Goal: Task Accomplishment & Management: Use online tool/utility

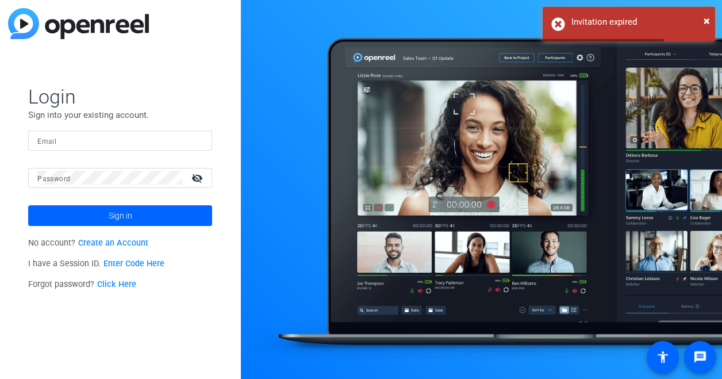
drag, startPoint x: 114, startPoint y: 130, endPoint x: 108, endPoint y: 139, distance: 10.4
click at [108, 139] on div at bounding box center [119, 140] width 165 height 20
click at [108, 139] on input "Email" at bounding box center [119, 140] width 165 height 14
click at [0, 378] on com-1password-button at bounding box center [0, 379] width 0 height 0
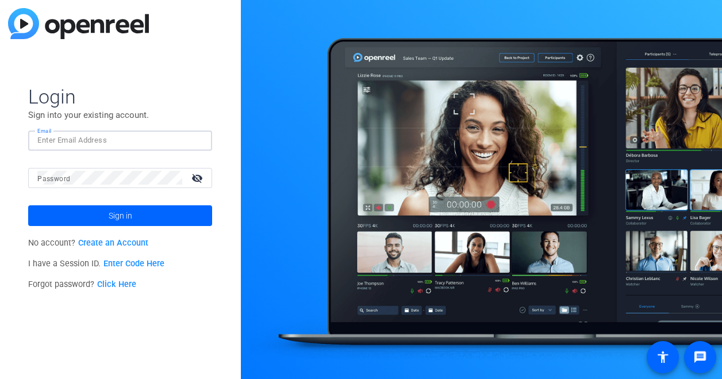
type input "[PERSON_NAME][EMAIL_ADDRESS][PERSON_NAME][DOMAIN_NAME]"
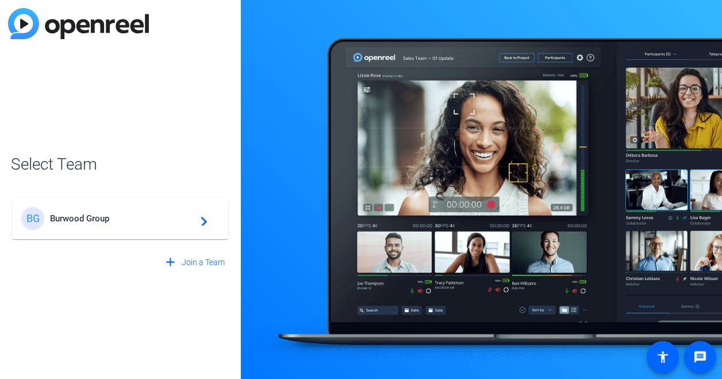
click at [124, 215] on span "Burwood Group" at bounding box center [122, 218] width 144 height 10
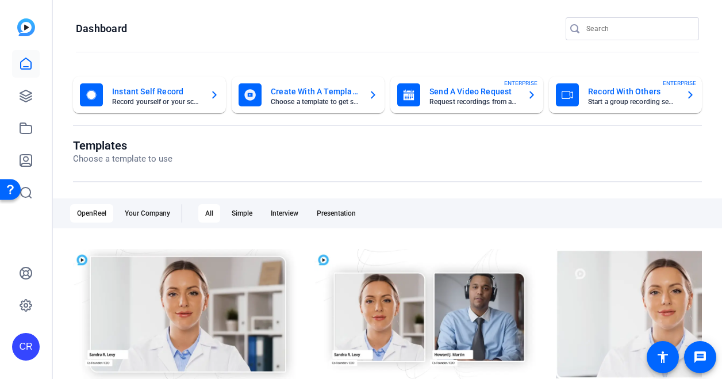
click at [603, 104] on mat-card-subtitle "Start a group recording session" at bounding box center [632, 101] width 88 height 7
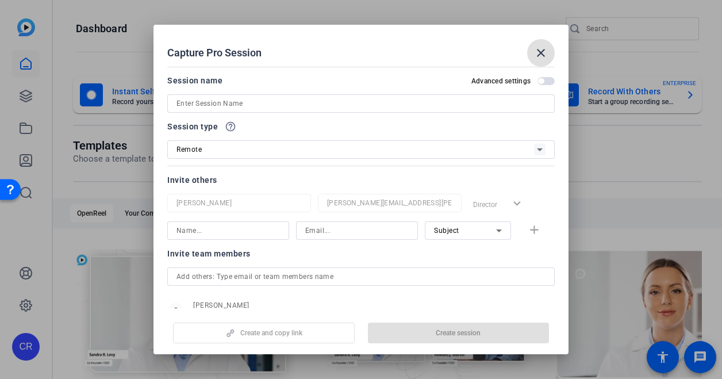
click at [279, 105] on input at bounding box center [360, 104] width 369 height 14
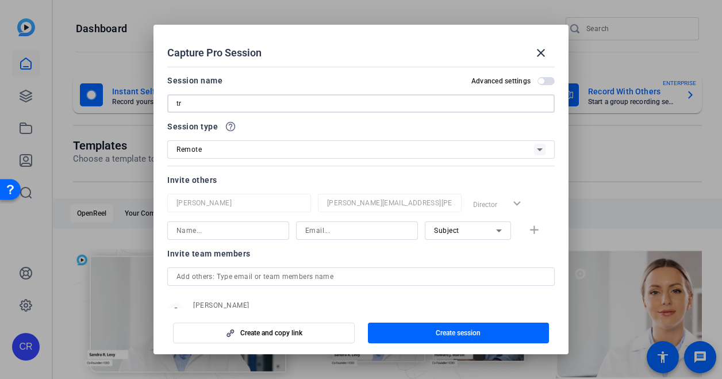
type input "t"
type input "Test Ipad"
click at [245, 149] on div "Remote" at bounding box center [354, 149] width 357 height 14
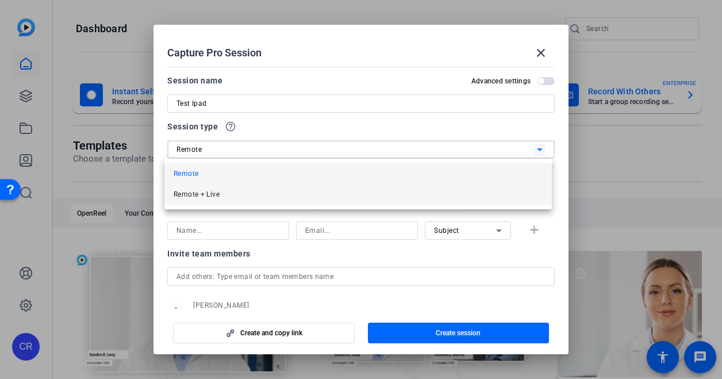
click at [237, 189] on mat-option "Remote + Live" at bounding box center [357, 194] width 387 height 21
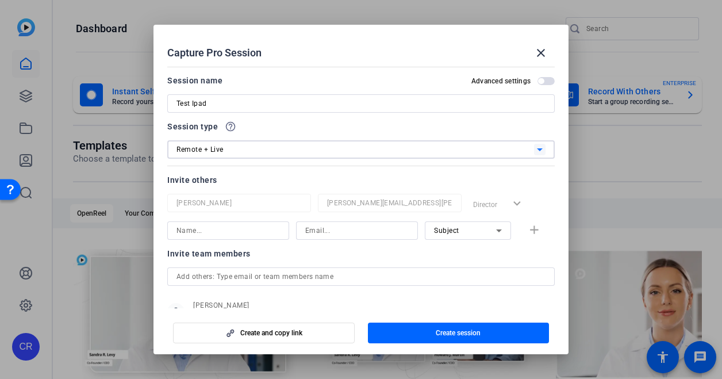
scroll to position [41, 0]
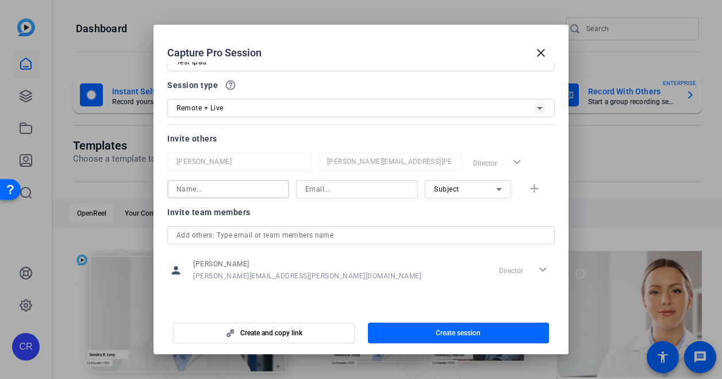
click at [225, 187] on input at bounding box center [227, 189] width 103 height 14
type input "[PERSON_NAME]"
click at [342, 190] on input at bounding box center [356, 189] width 103 height 14
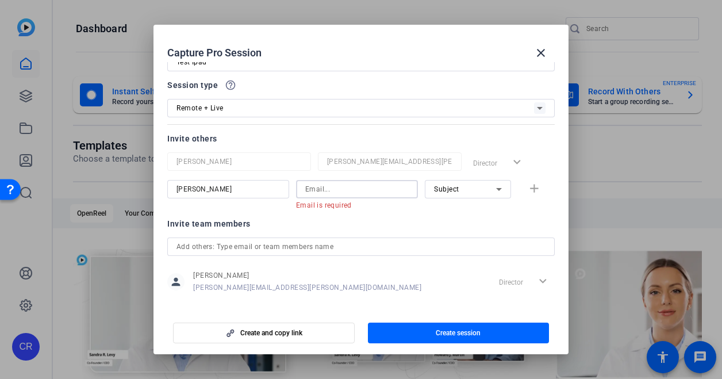
paste input "[EMAIL_ADDRESS][DOMAIN_NAME]"
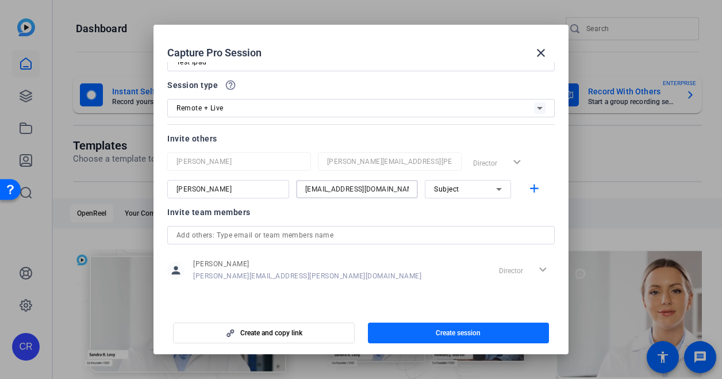
type input "[EMAIL_ADDRESS][DOMAIN_NAME]"
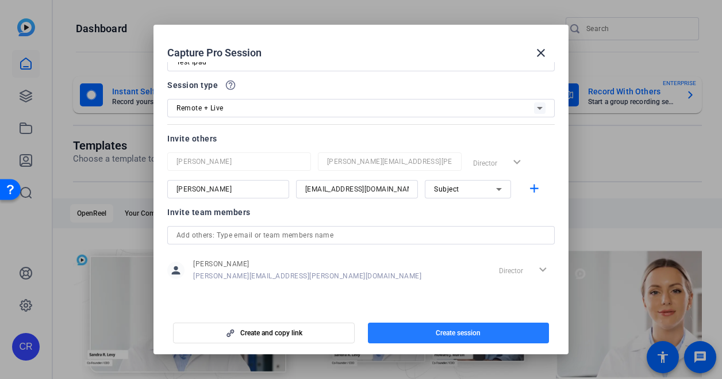
click at [417, 334] on span "button" at bounding box center [459, 333] width 182 height 28
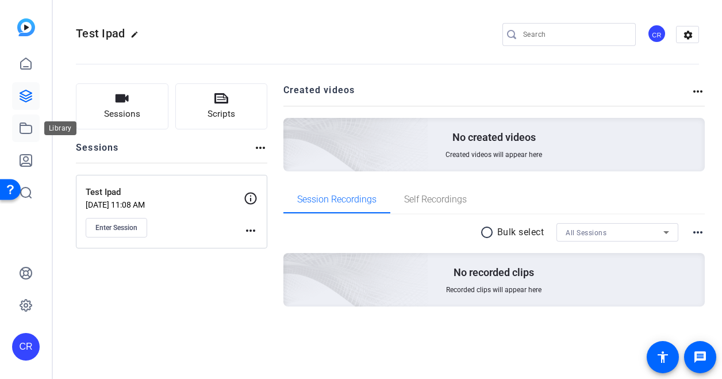
click at [15, 127] on link at bounding box center [26, 128] width 28 height 28
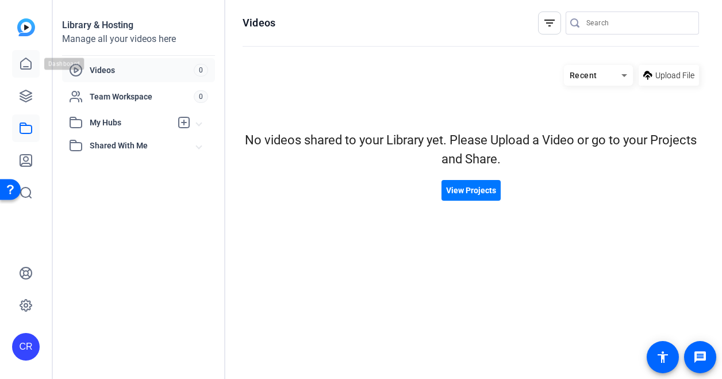
click at [27, 68] on icon at bounding box center [26, 64] width 14 height 14
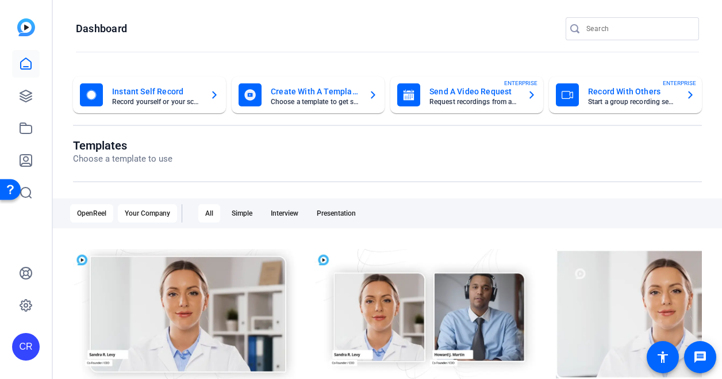
click at [155, 214] on div "Your Company" at bounding box center [147, 213] width 59 height 18
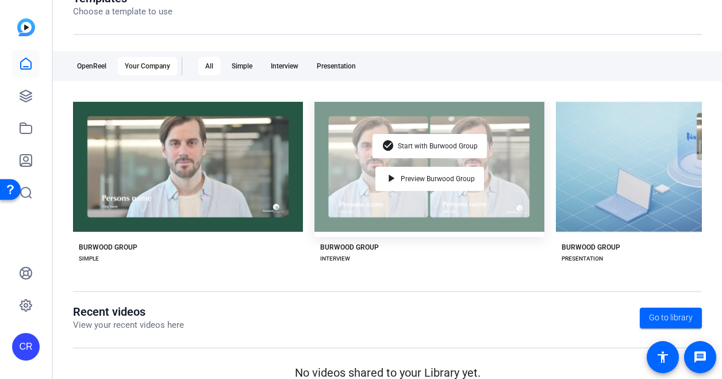
scroll to position [0, 90]
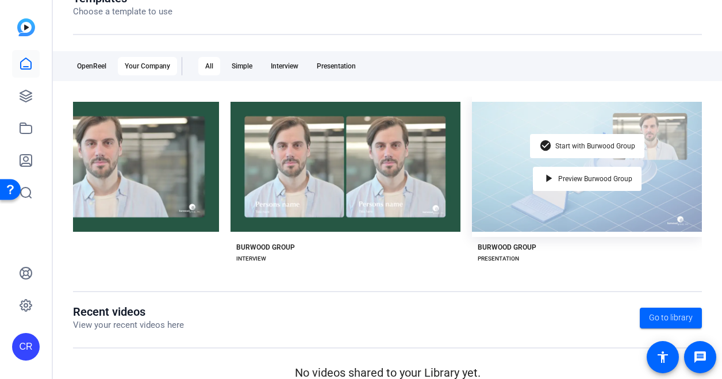
click at [557, 191] on div "check_circle Start with Burwood Group play_arrow Preview Burwood Group" at bounding box center [587, 167] width 230 height 140
click at [576, 175] on span "Preview Burwood Group" at bounding box center [595, 178] width 74 height 7
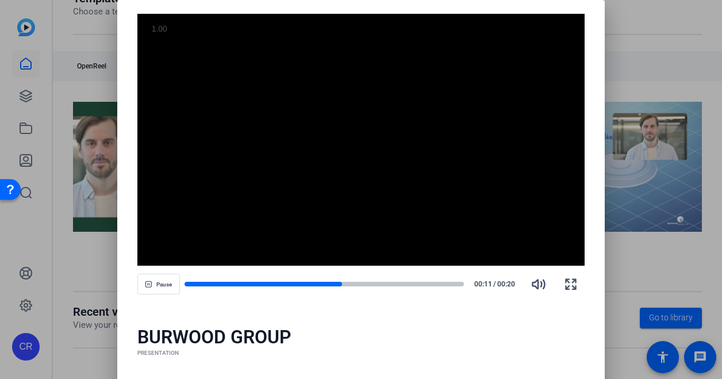
click at [712, 268] on div at bounding box center [361, 189] width 722 height 379
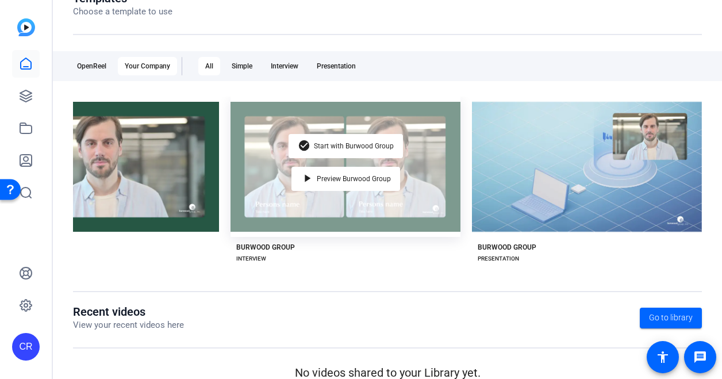
scroll to position [0, 0]
